Goal: Task Accomplishment & Management: Use online tool/utility

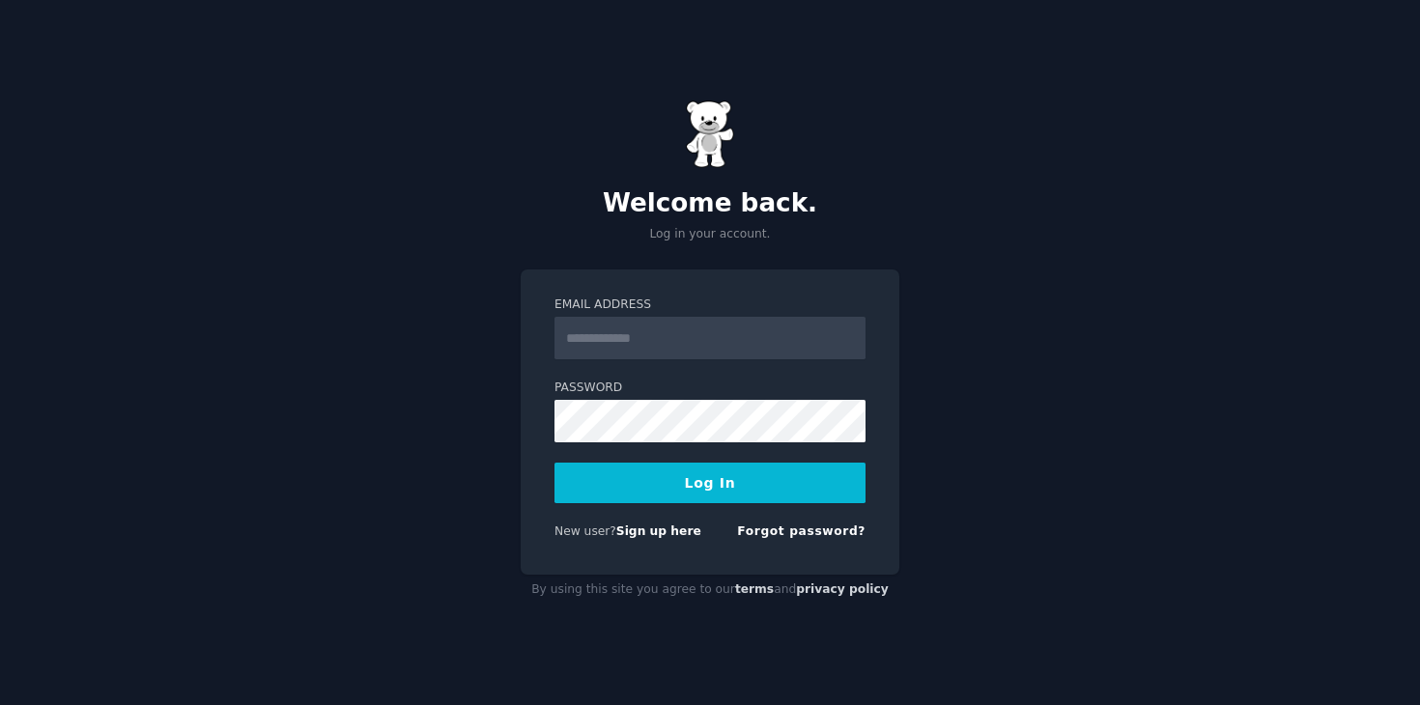
click at [586, 348] on input "Email Address" at bounding box center [710, 338] width 311 height 43
click at [692, 451] on form "**********" at bounding box center [710, 422] width 311 height 251
type input "**********"
click at [728, 478] on button "Log In" at bounding box center [710, 483] width 311 height 41
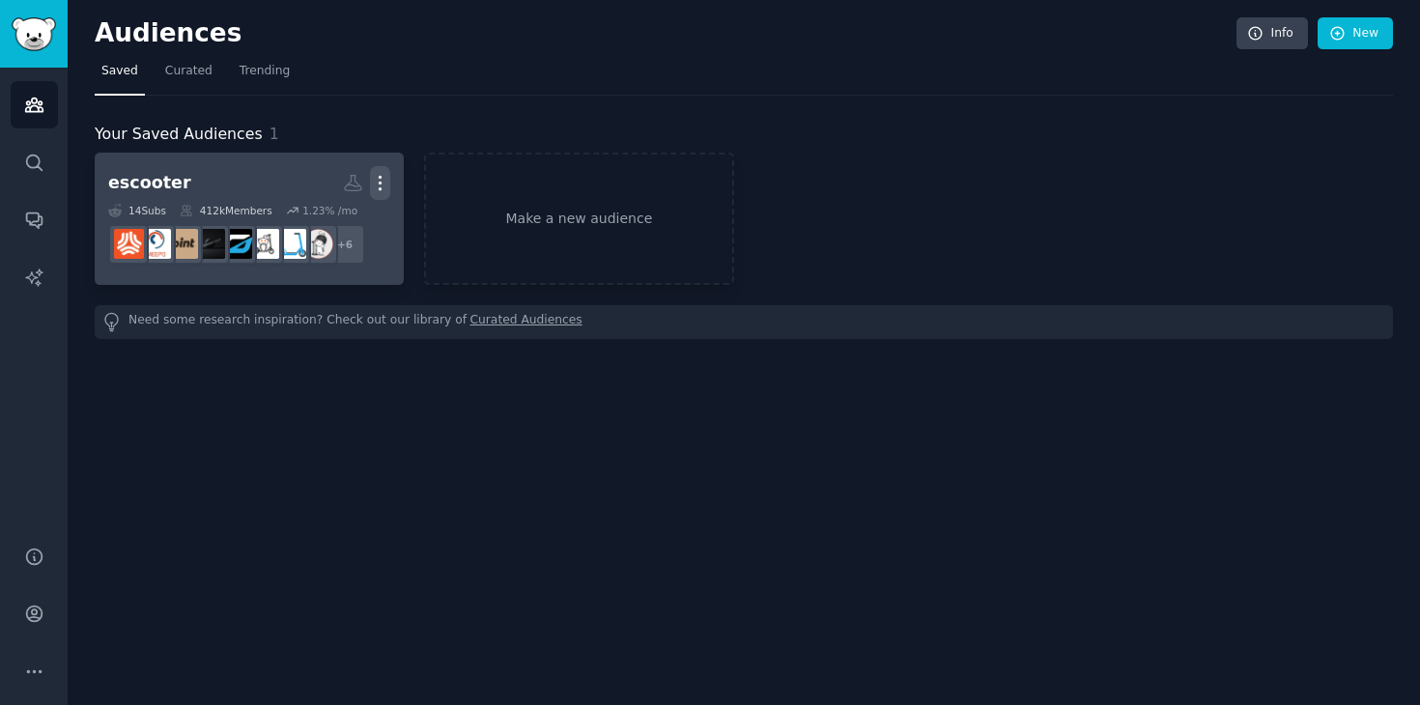
click at [373, 184] on icon "button" at bounding box center [380, 183] width 20 height 20
click at [343, 228] on p "Delete" at bounding box center [327, 224] width 44 height 20
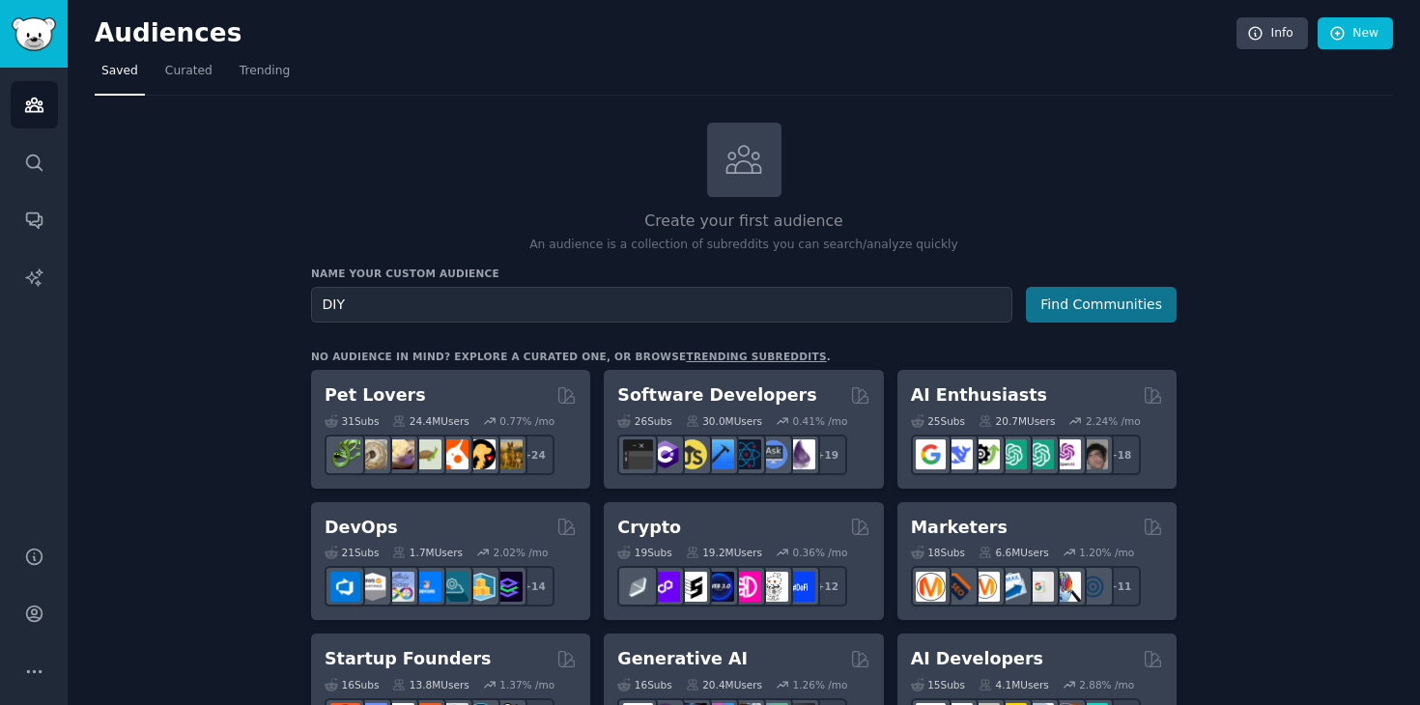
type input "DIY"
click at [1126, 300] on button "Find Communities" at bounding box center [1101, 305] width 151 height 36
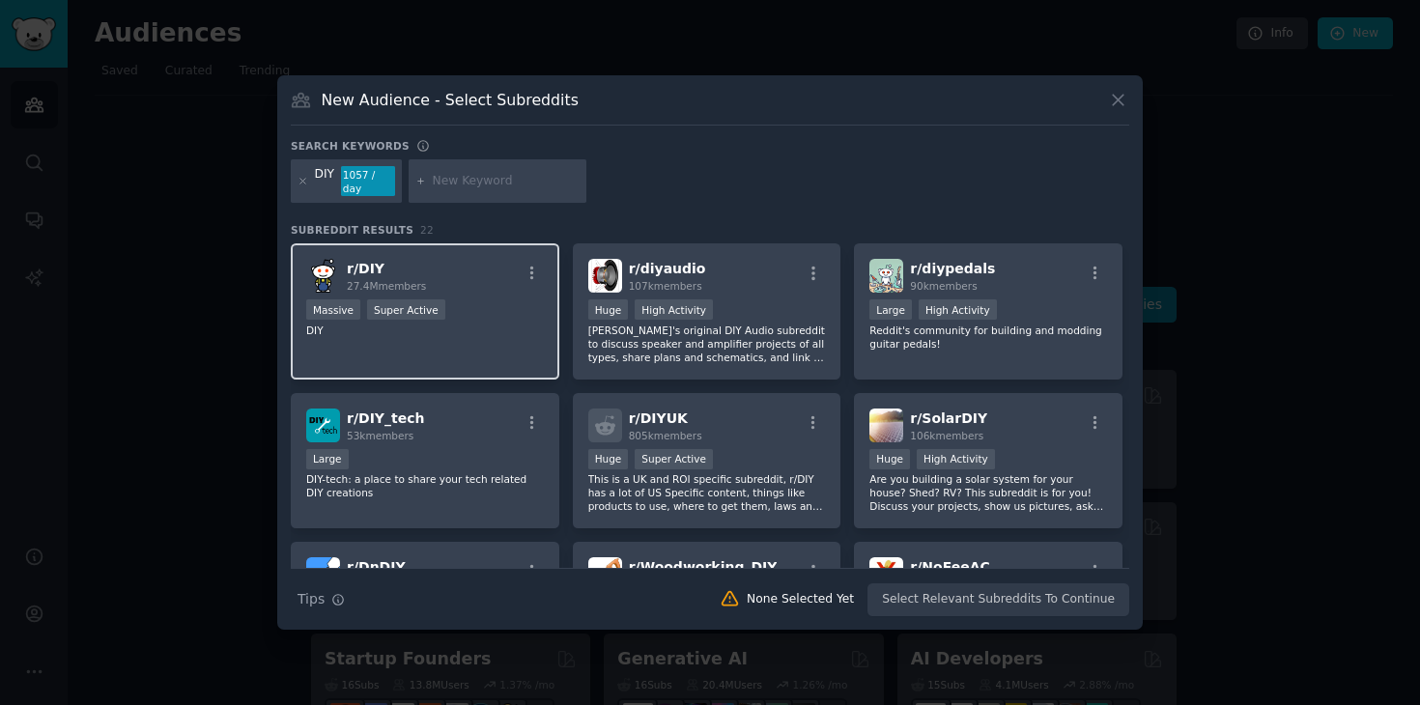
click at [448, 315] on div "Massive Super Active" at bounding box center [425, 311] width 238 height 24
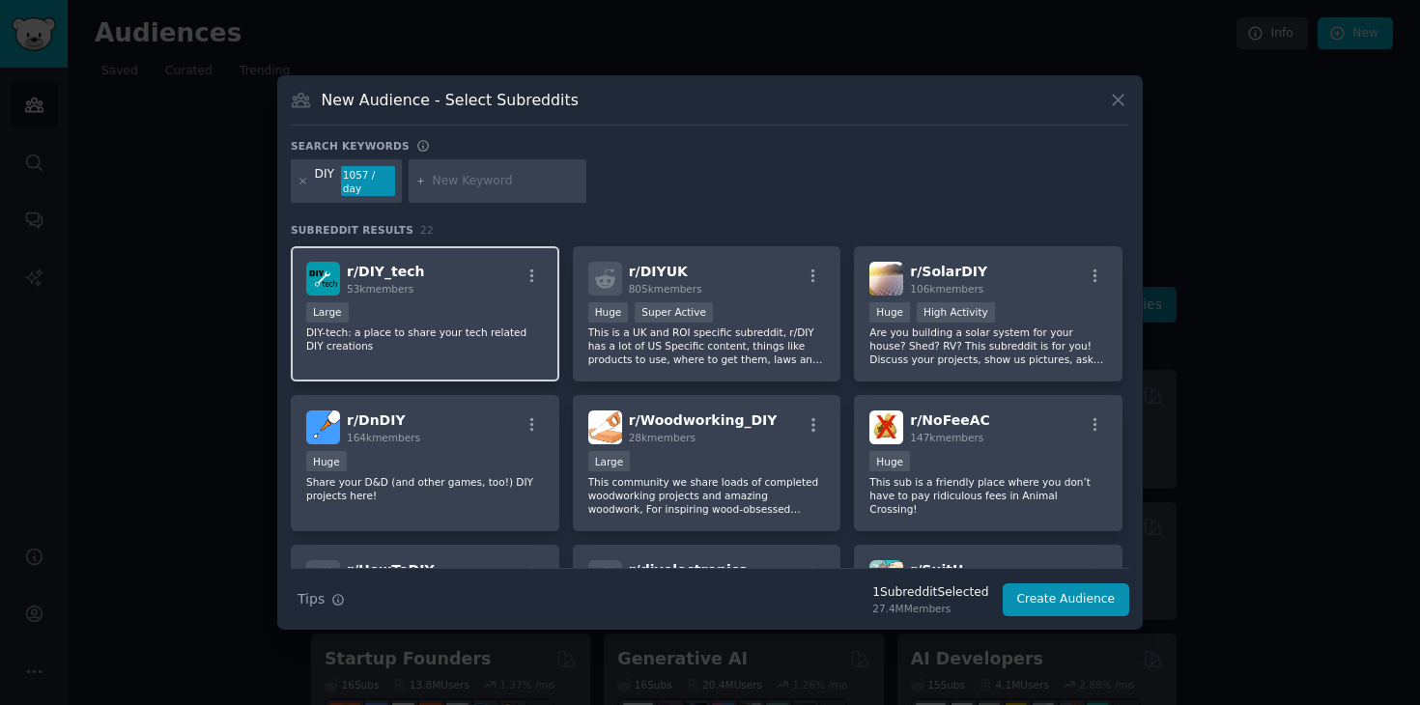
scroll to position [138, 0]
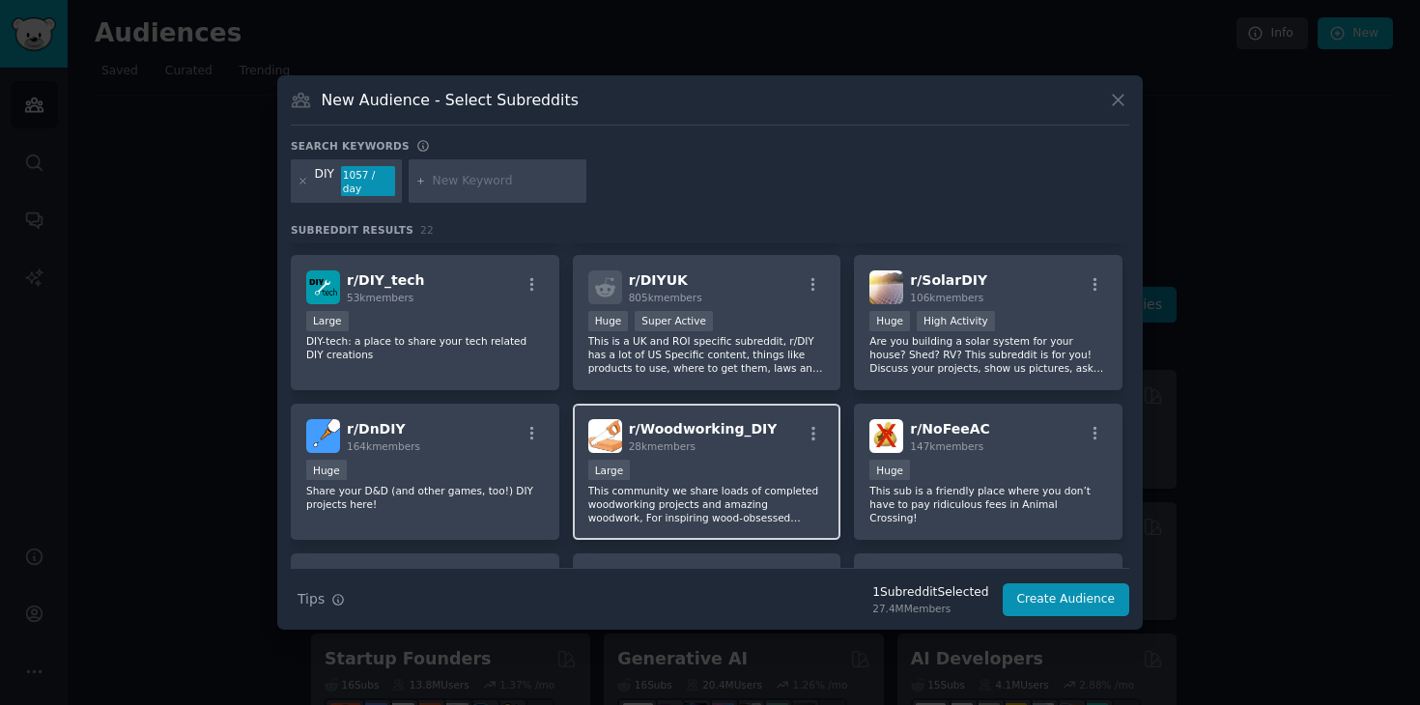
click at [667, 484] on p "This community we share loads of completed woodworking projects and amazing woo…" at bounding box center [707, 504] width 238 height 41
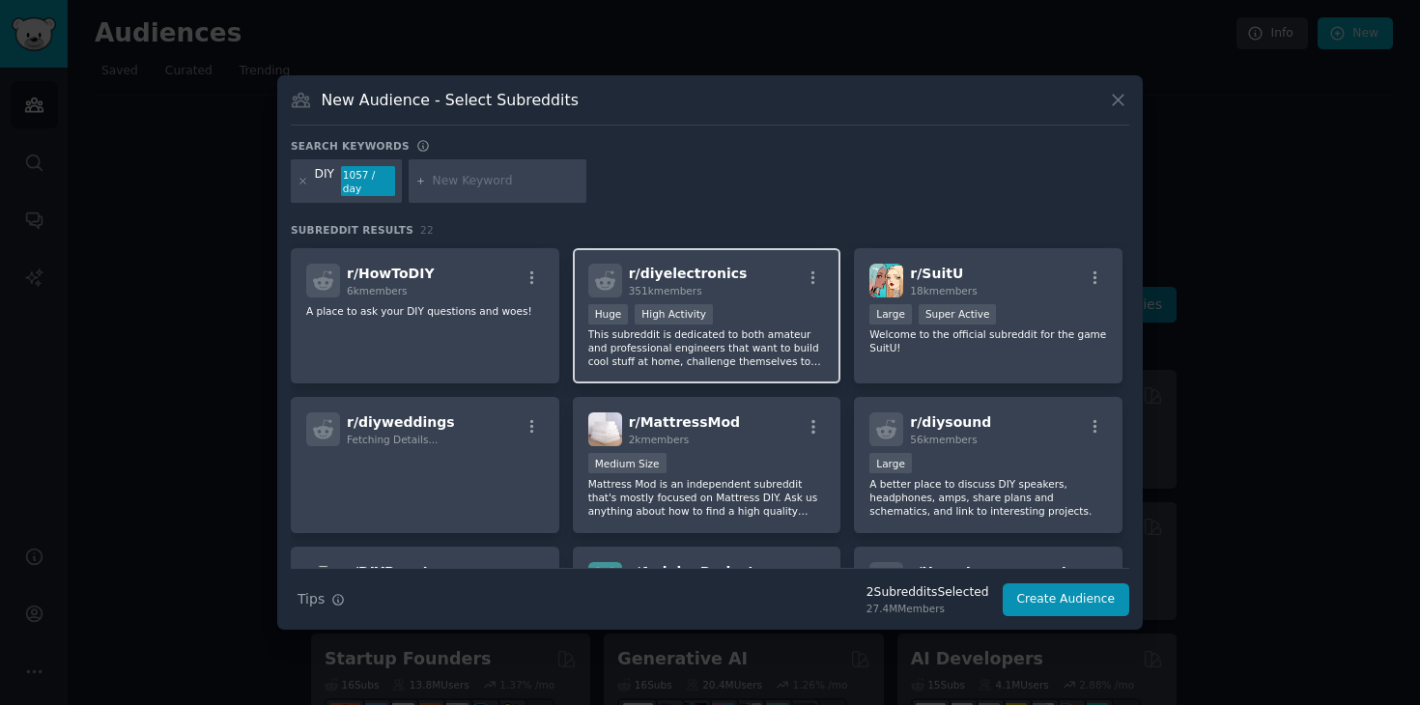
scroll to position [441, 0]
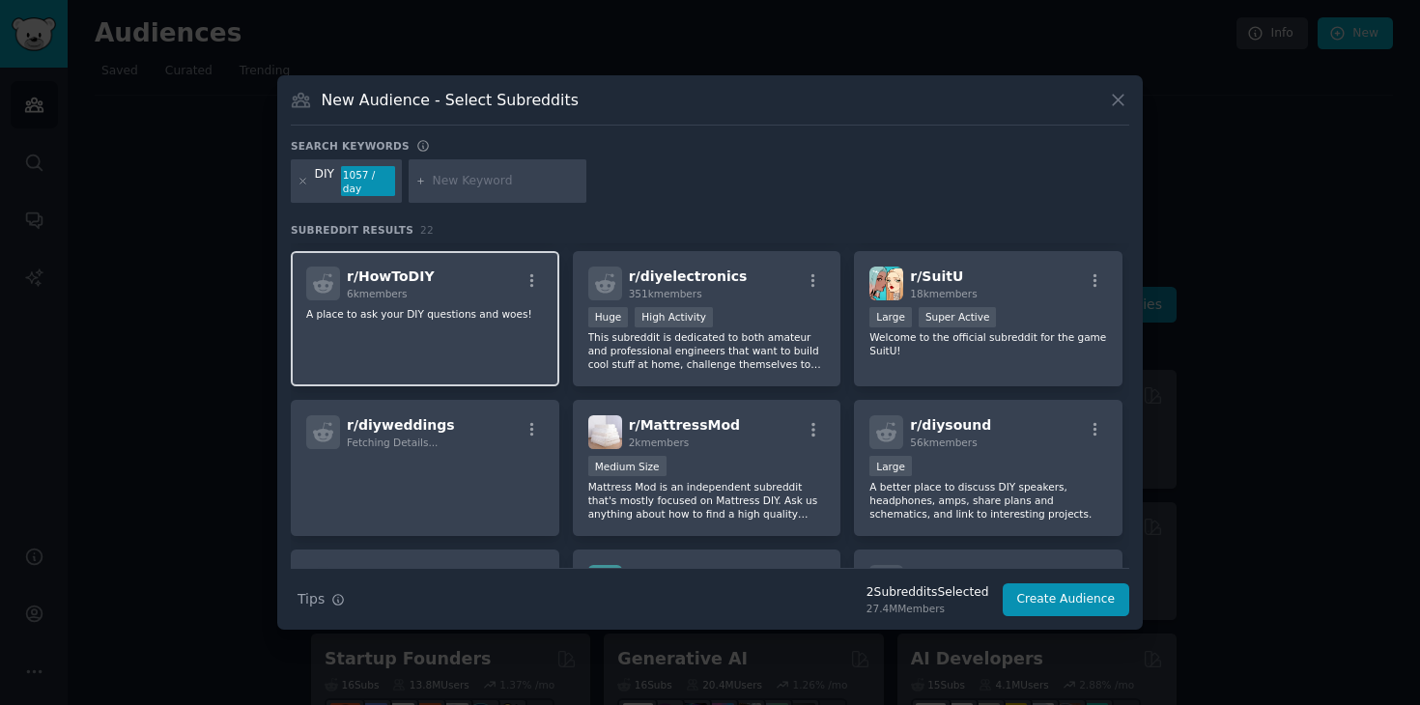
click at [426, 323] on div "r/ HowToDIY 6k members A place to ask your DIY questions and woes!" at bounding box center [425, 319] width 269 height 136
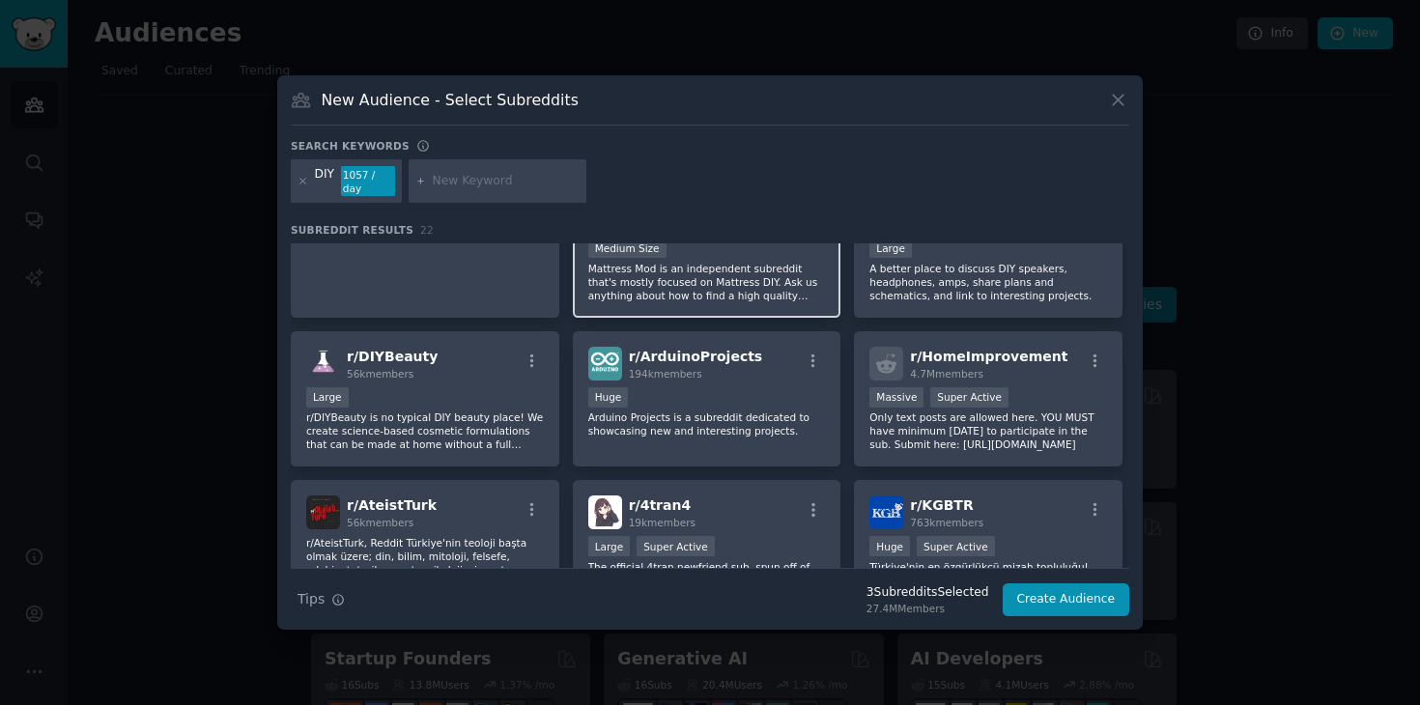
scroll to position [661, 0]
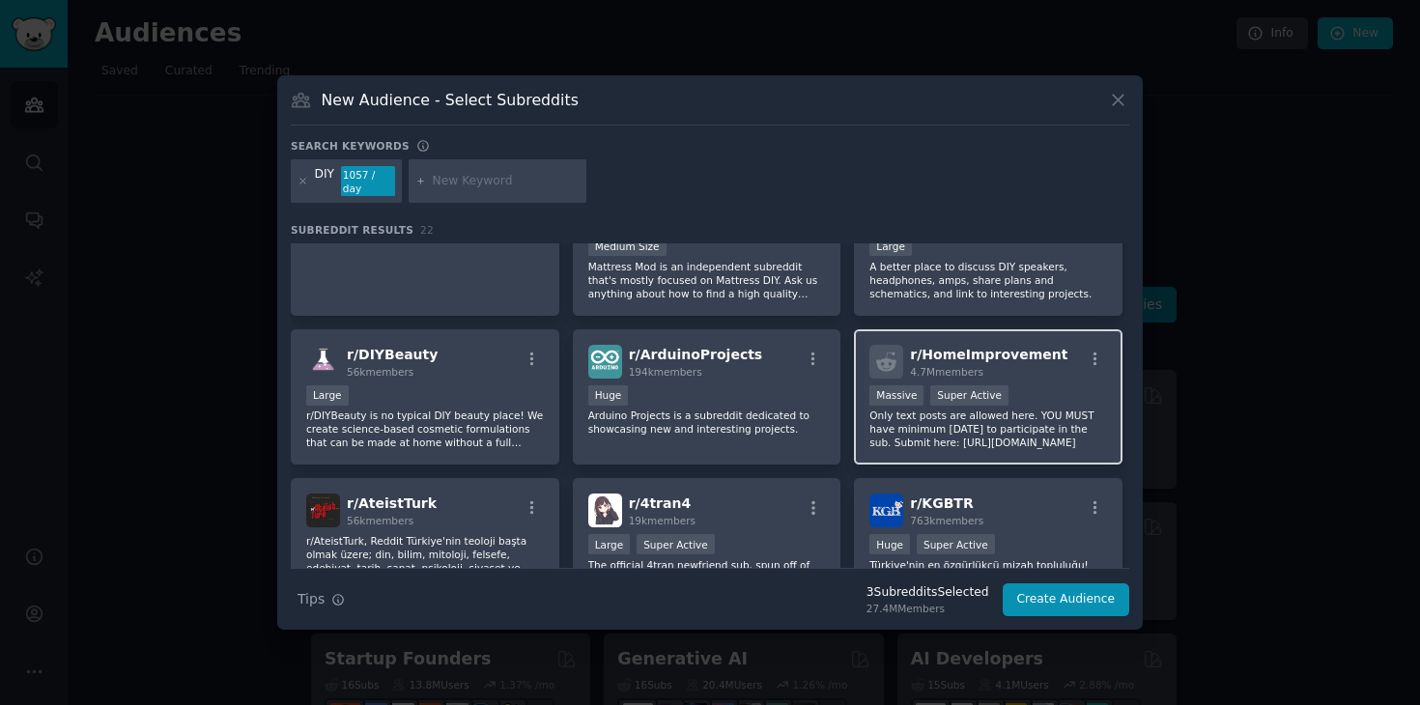
click at [1018, 349] on span "r/ HomeImprovement" at bounding box center [988, 354] width 157 height 15
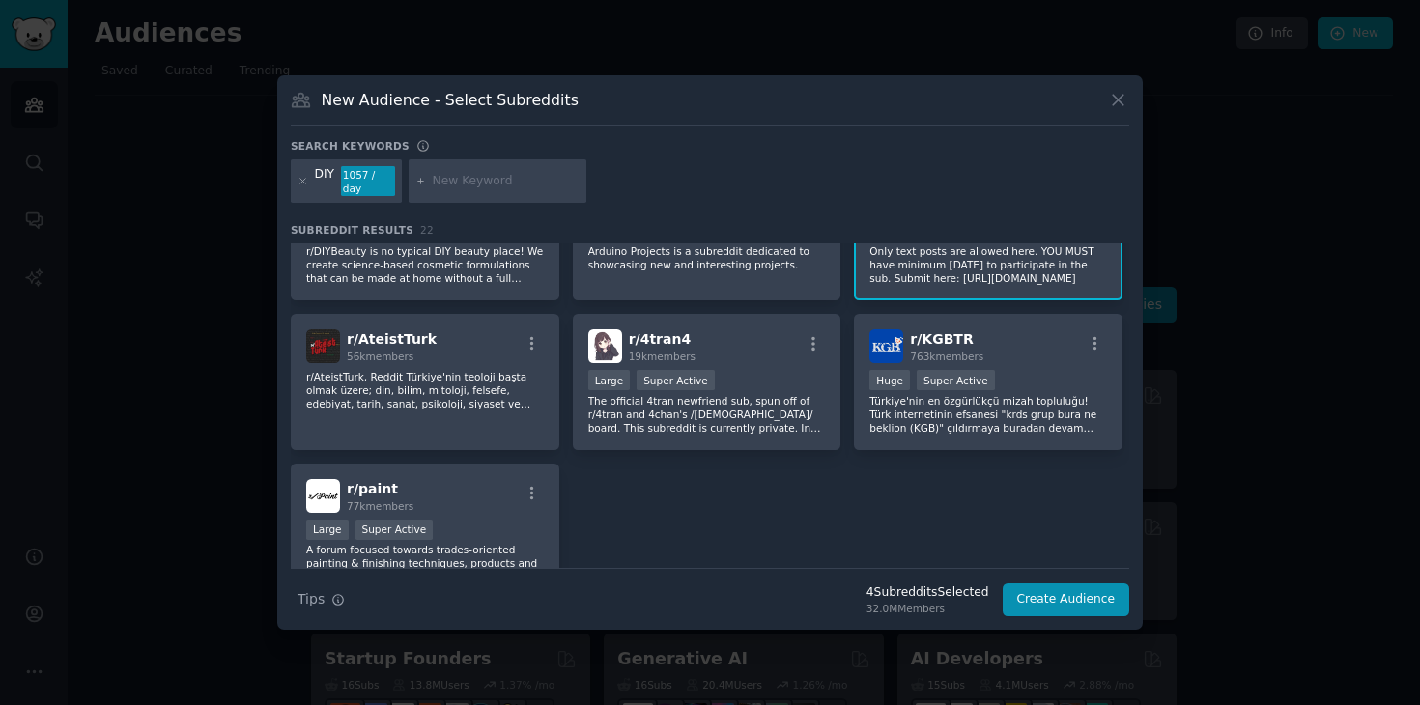
scroll to position [824, 0]
click at [455, 521] on div "Large Super Active" at bounding box center [425, 533] width 238 height 24
click at [1043, 589] on button "Create Audience" at bounding box center [1067, 600] width 128 height 33
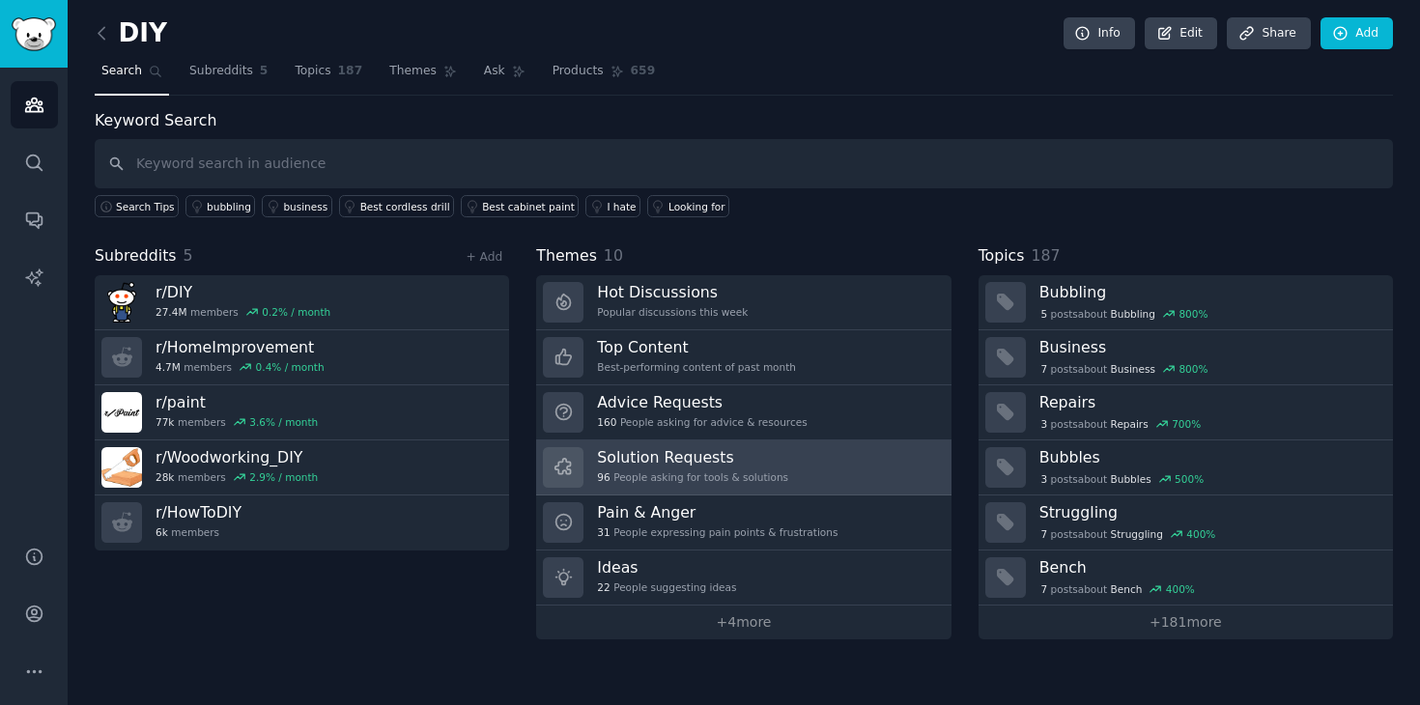
click at [705, 481] on div "96 People asking for tools & solutions" at bounding box center [692, 477] width 191 height 14
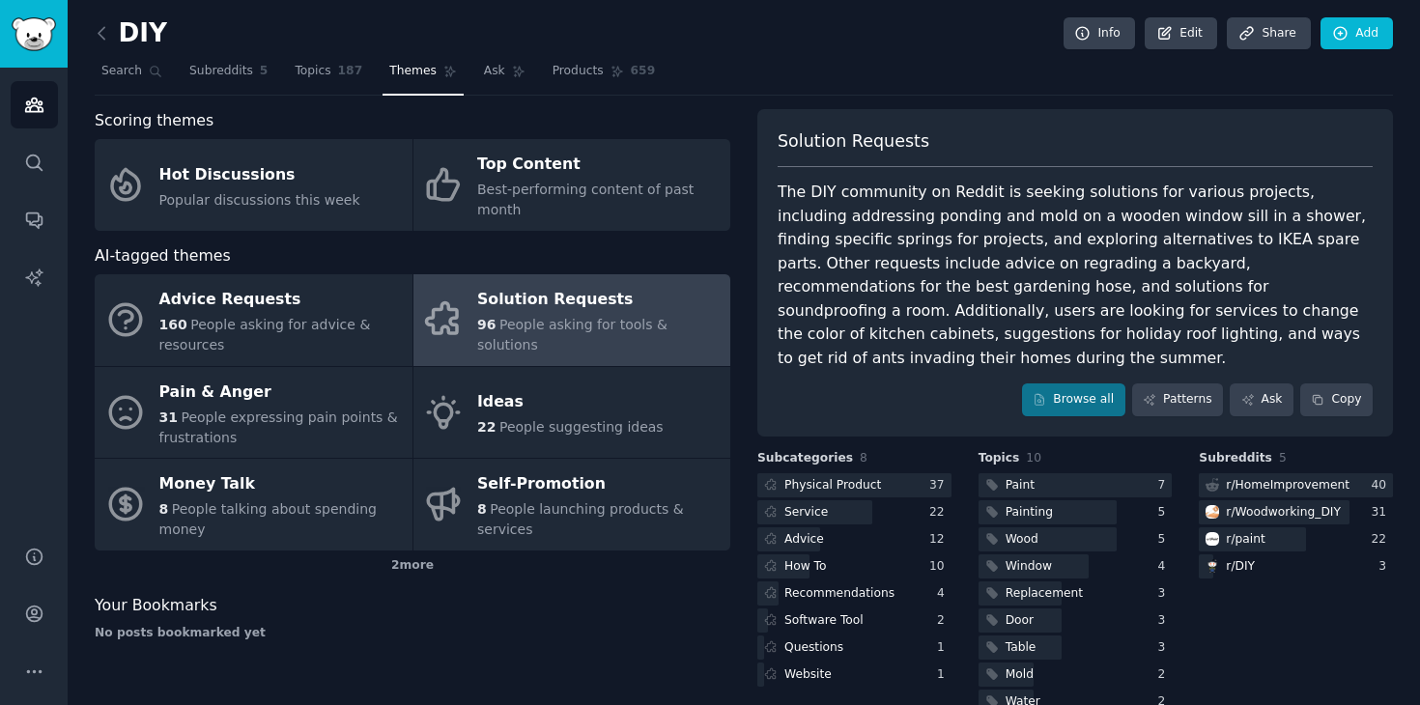
scroll to position [37, 0]
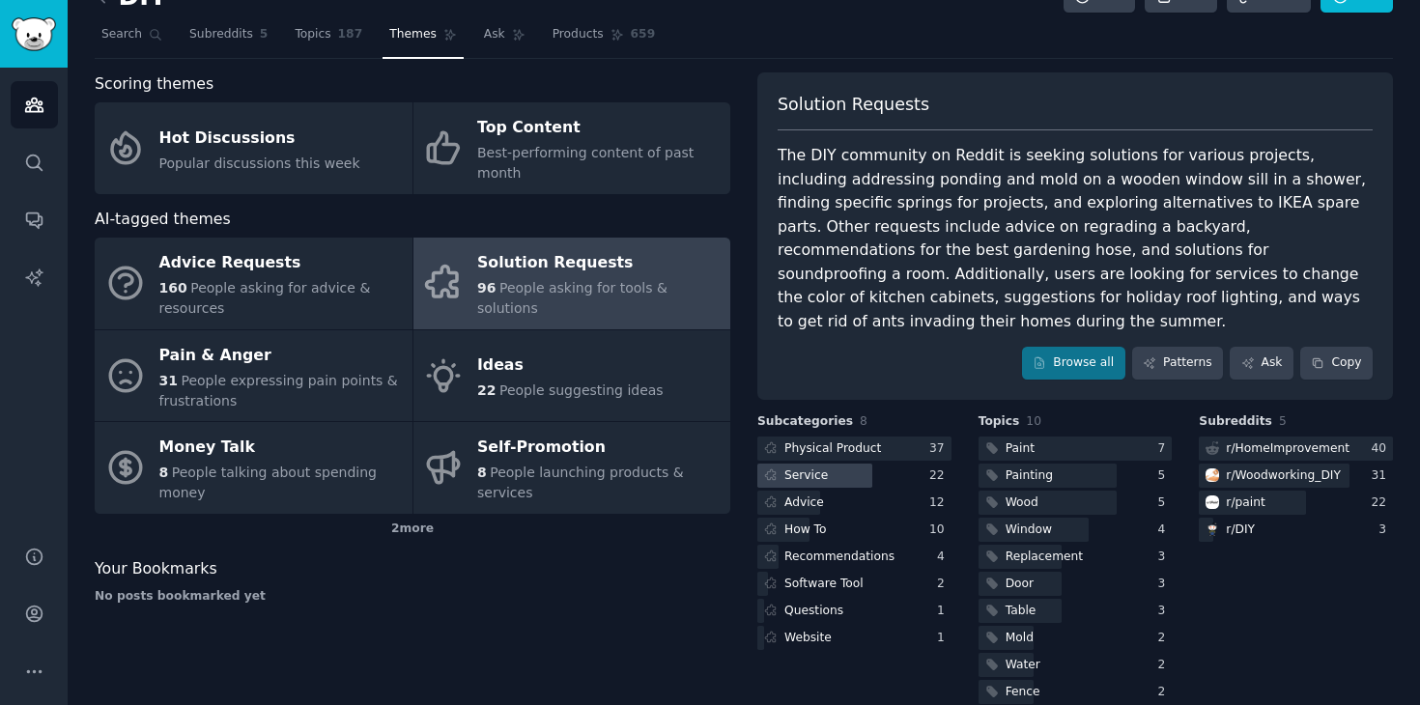
click at [827, 464] on div at bounding box center [814, 476] width 115 height 24
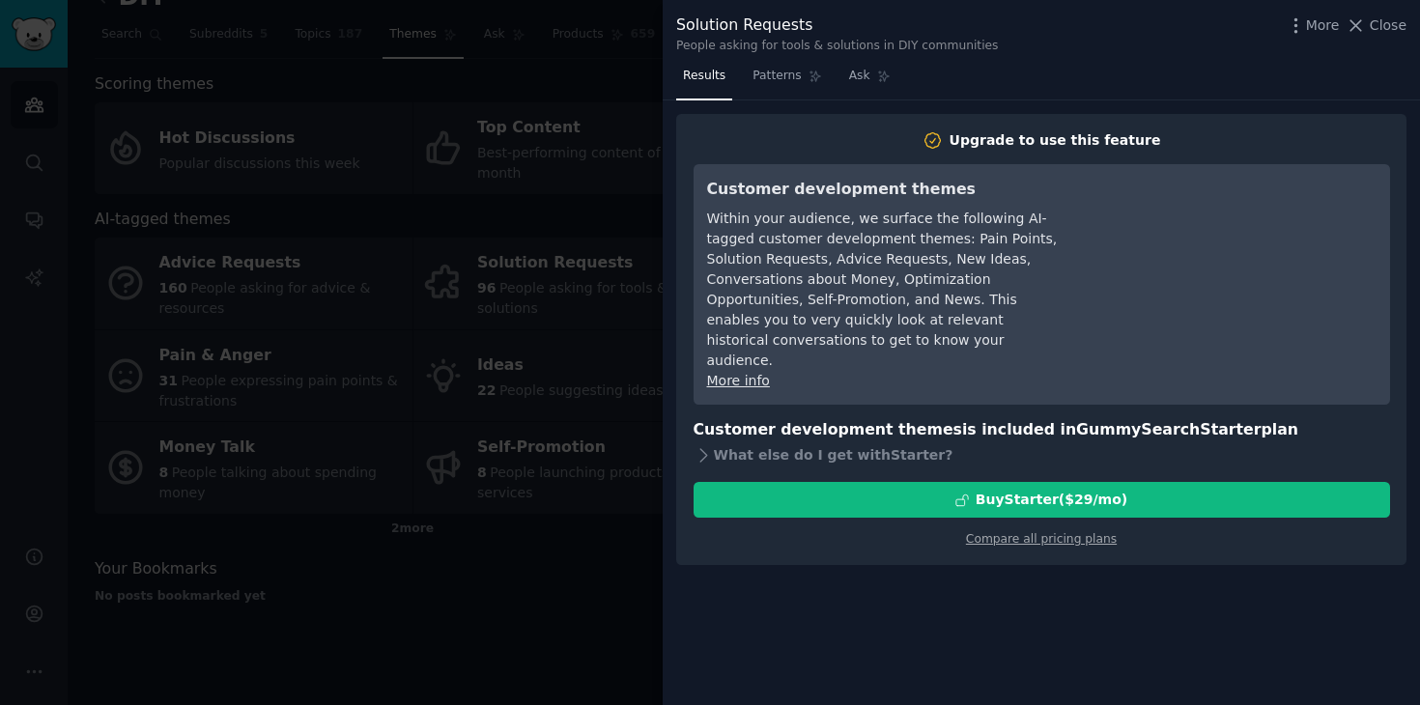
click at [540, 418] on div at bounding box center [710, 352] width 1420 height 705
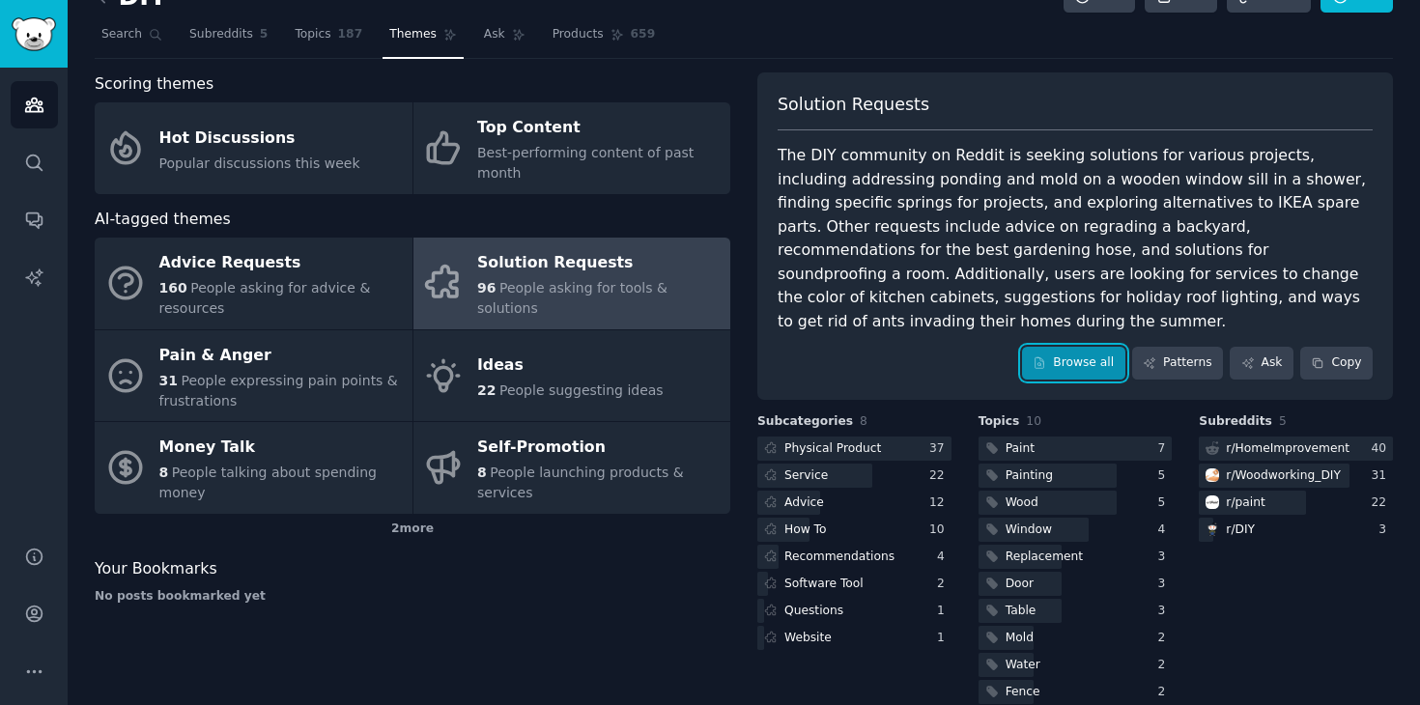
click at [1088, 347] on link "Browse all" at bounding box center [1073, 363] width 103 height 33
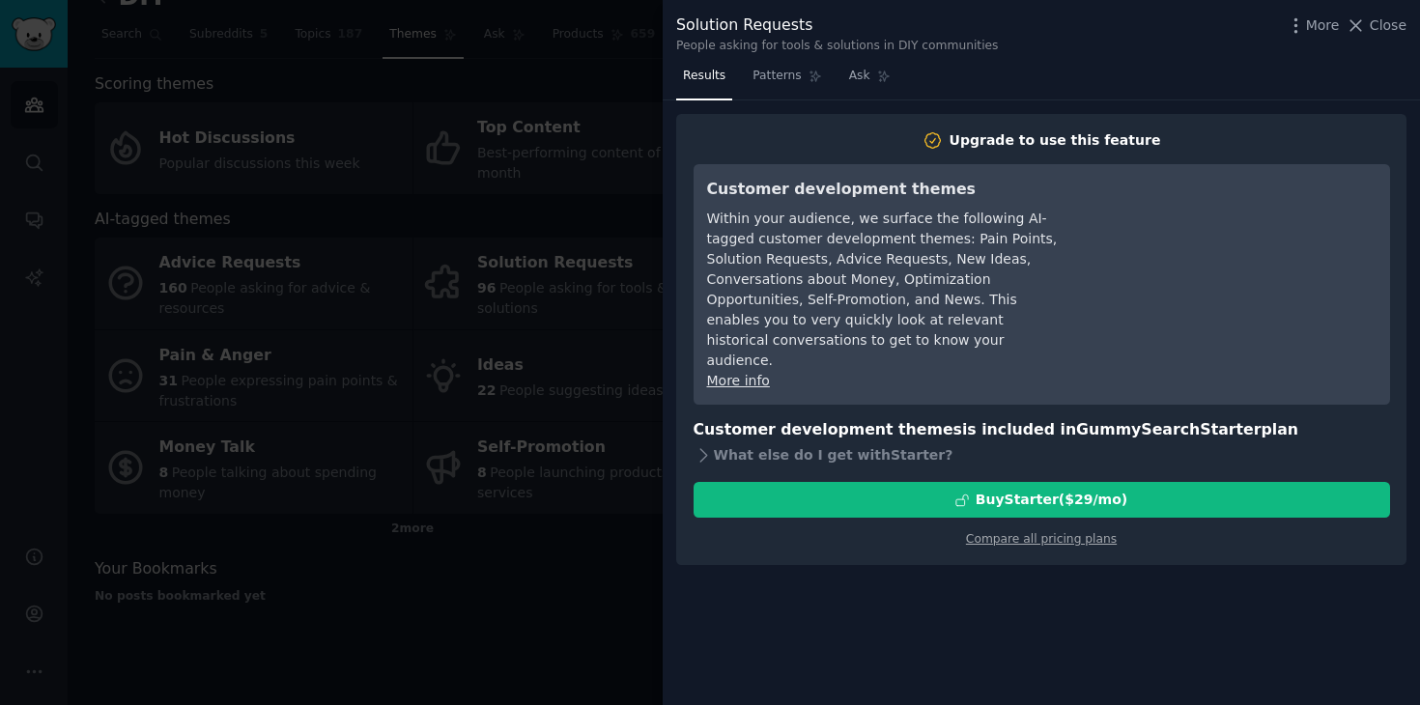
click at [597, 192] on div at bounding box center [710, 352] width 1420 height 705
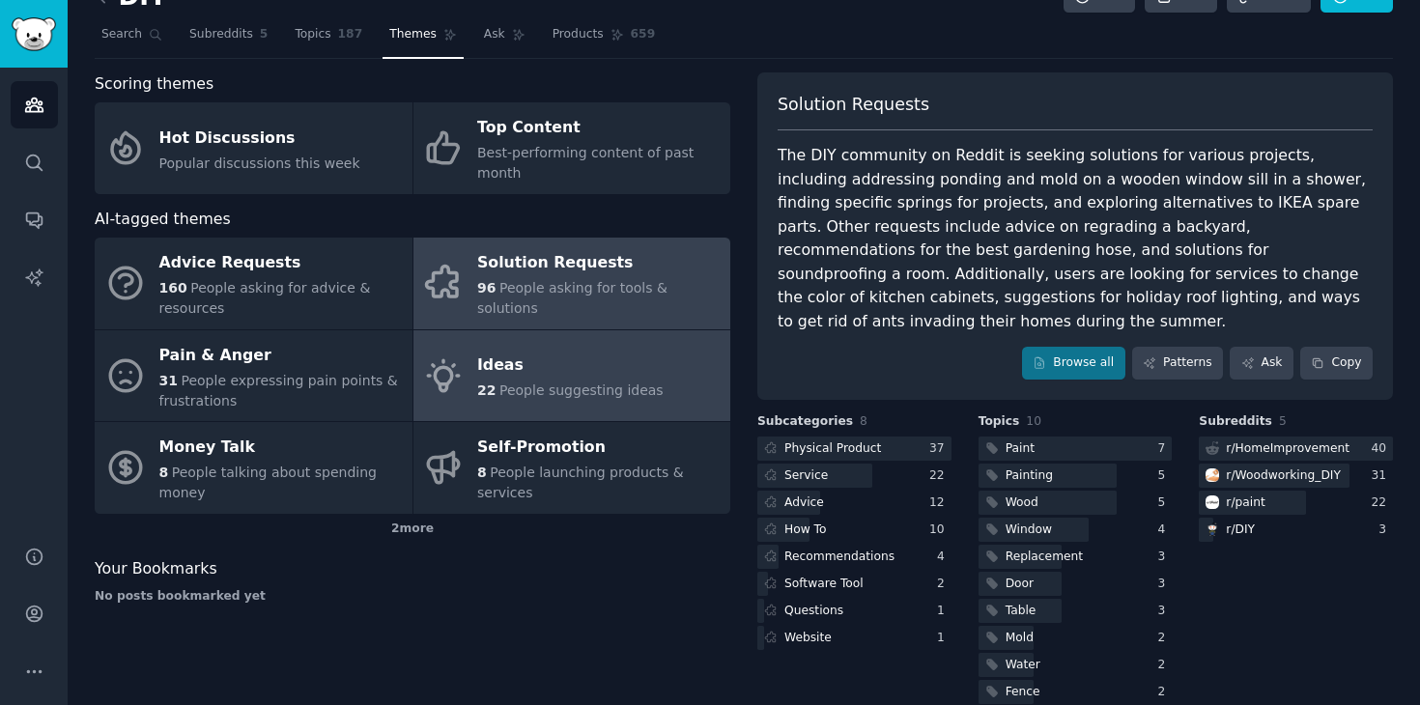
click at [484, 374] on div "Ideas" at bounding box center [570, 366] width 186 height 31
